Goal: Information Seeking & Learning: Check status

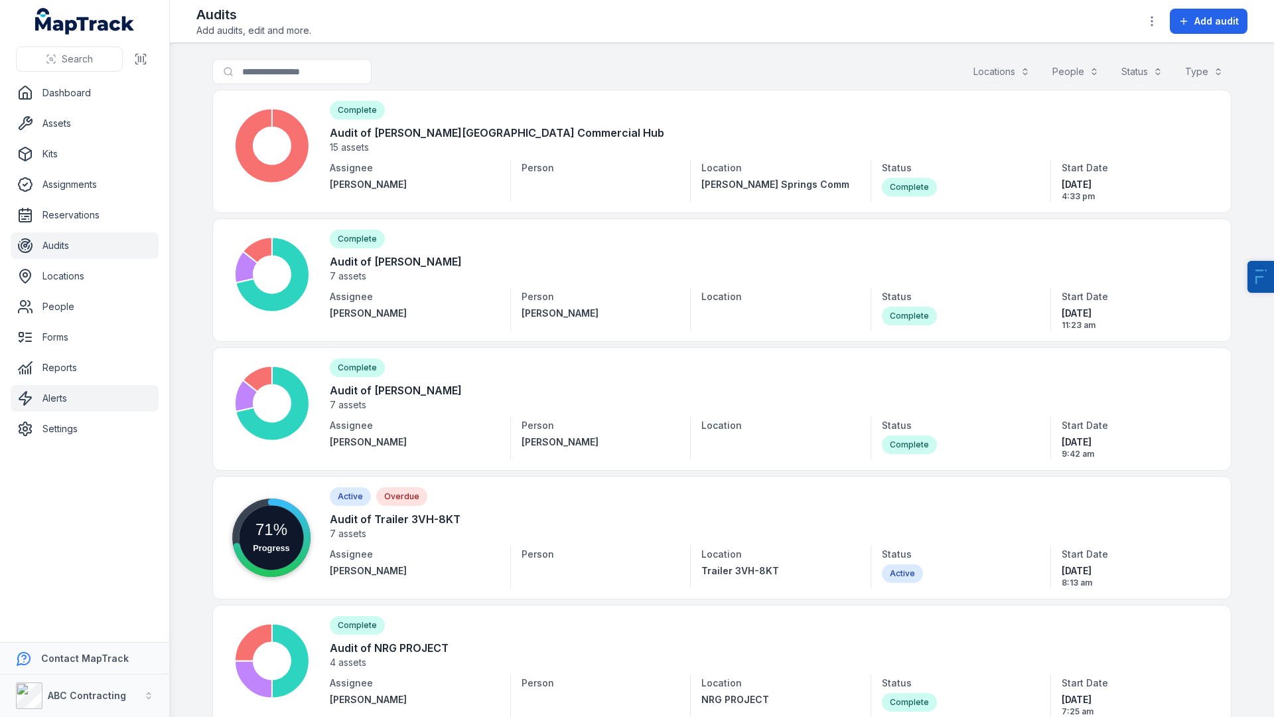
click at [54, 386] on link "Alerts" at bounding box center [85, 398] width 148 height 27
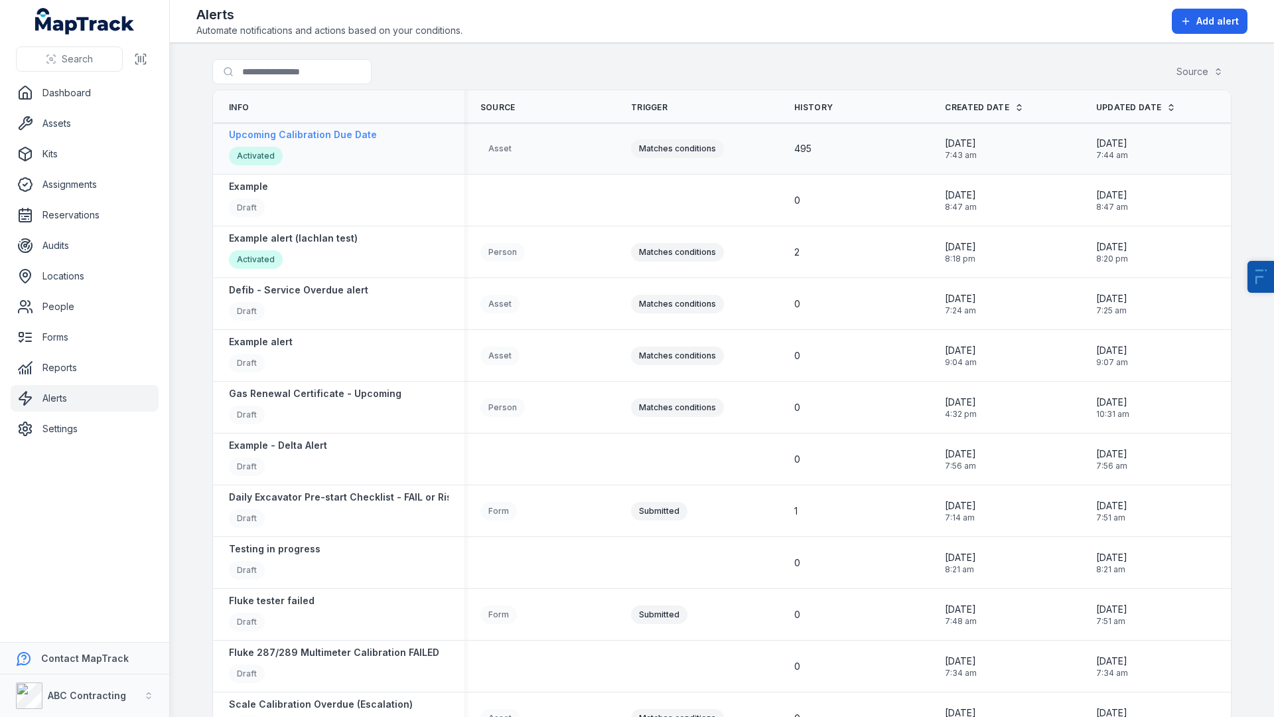
click at [279, 143] on div "Upcoming Calibration Due Date Activated" at bounding box center [303, 148] width 148 height 40
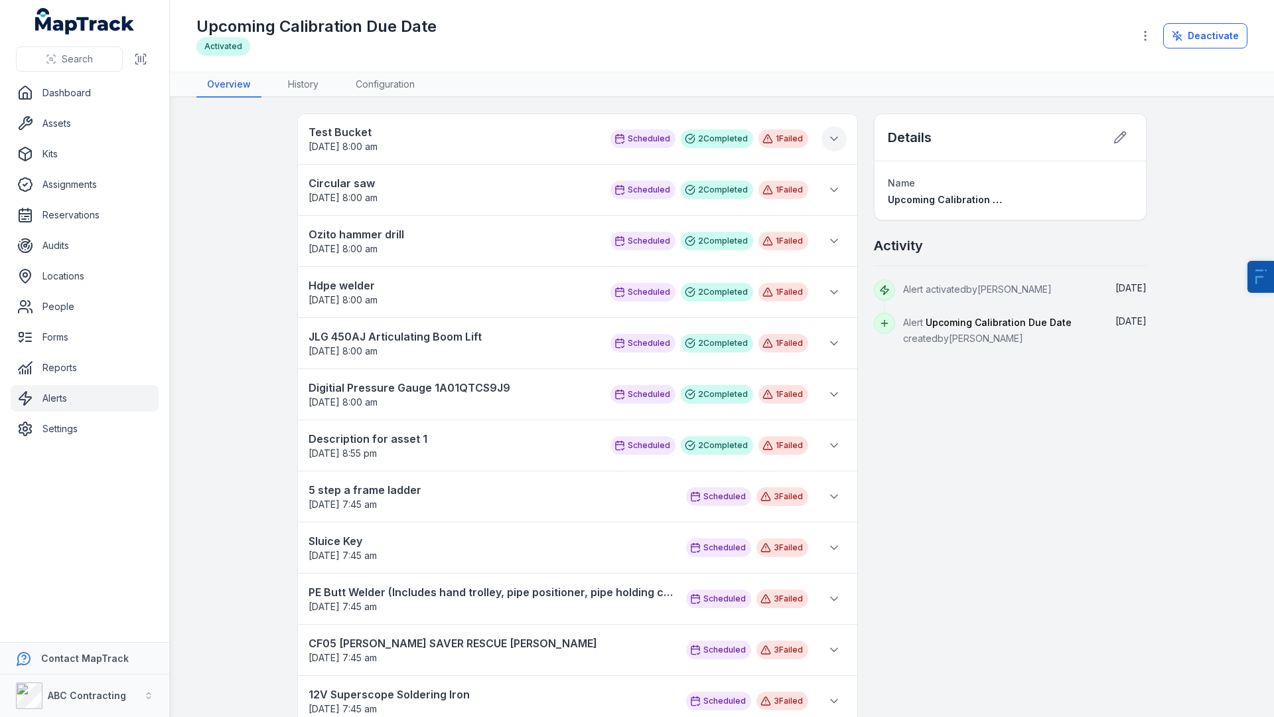
click at [828, 140] on icon at bounding box center [834, 138] width 13 height 13
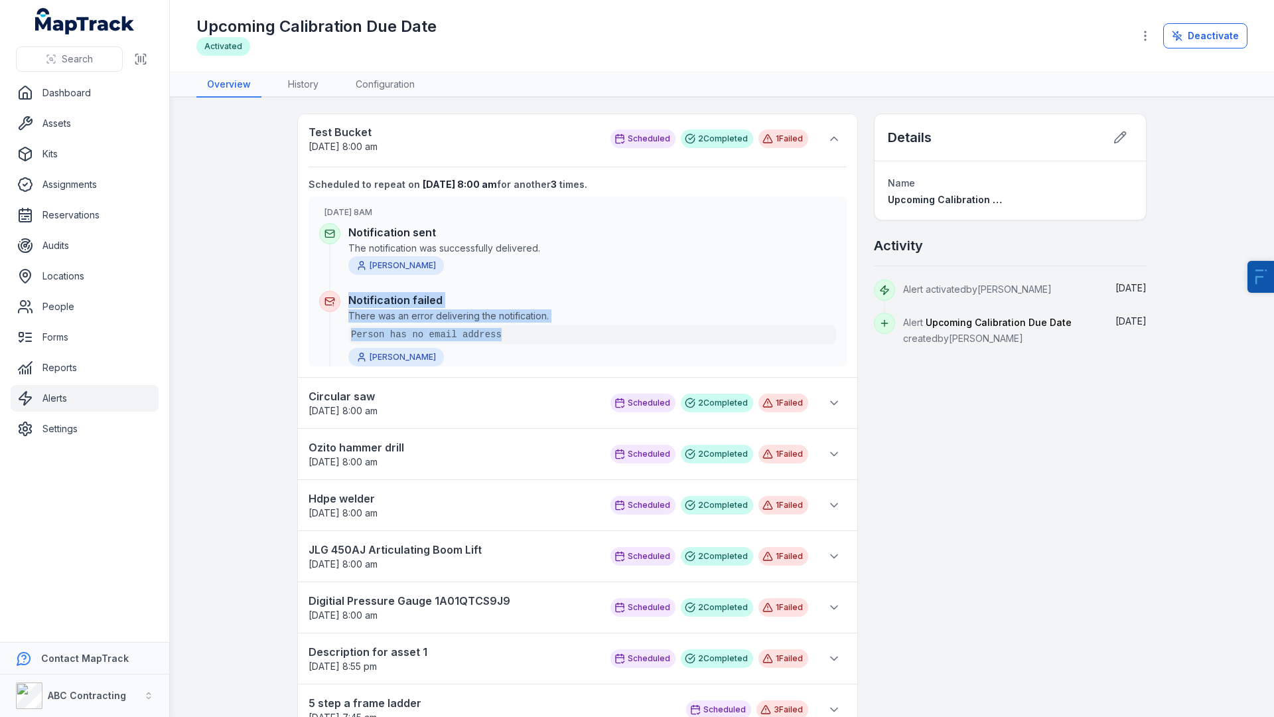
drag, startPoint x: 530, startPoint y: 338, endPoint x: 291, endPoint y: 336, distance: 238.9
